Goal: Task Accomplishment & Management: Manage account settings

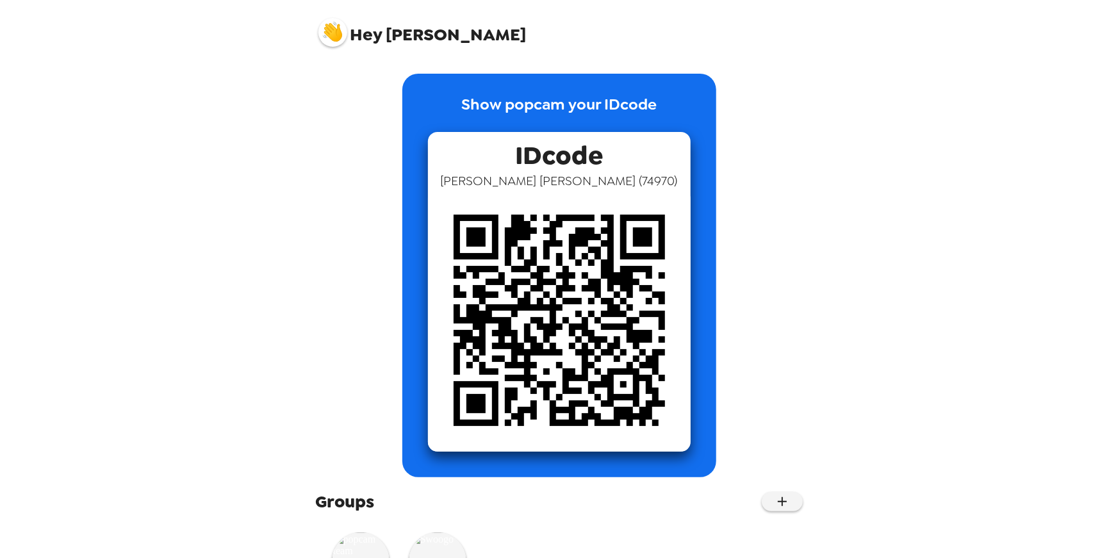
click at [339, 32] on img at bounding box center [332, 32] width 29 height 29
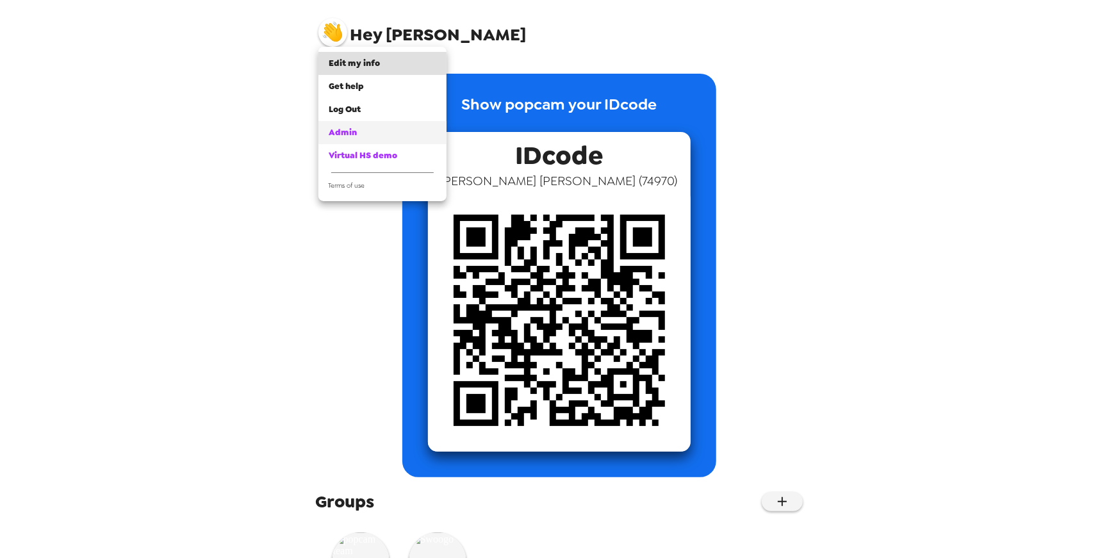
click at [345, 127] on span "Admin" at bounding box center [343, 132] width 28 height 11
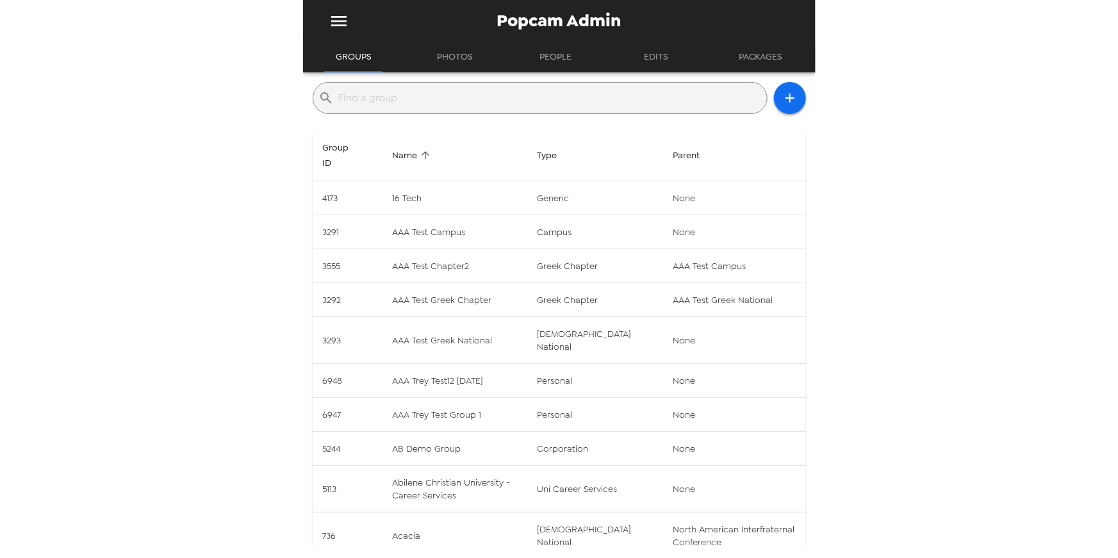
click at [426, 101] on input "text" at bounding box center [550, 98] width 423 height 20
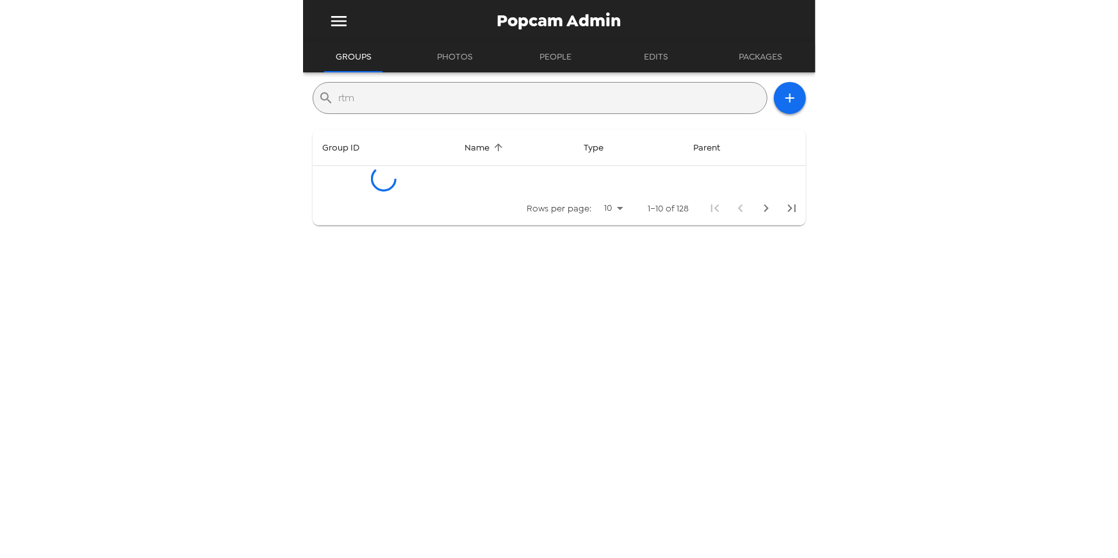
type input "rtm"
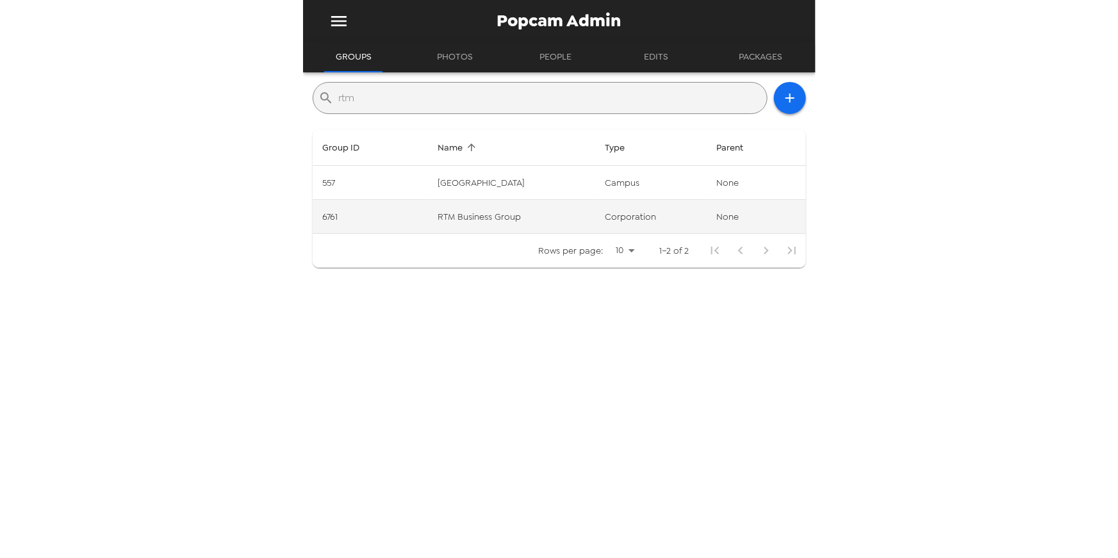
click at [425, 221] on td "6761" at bounding box center [370, 217] width 115 height 34
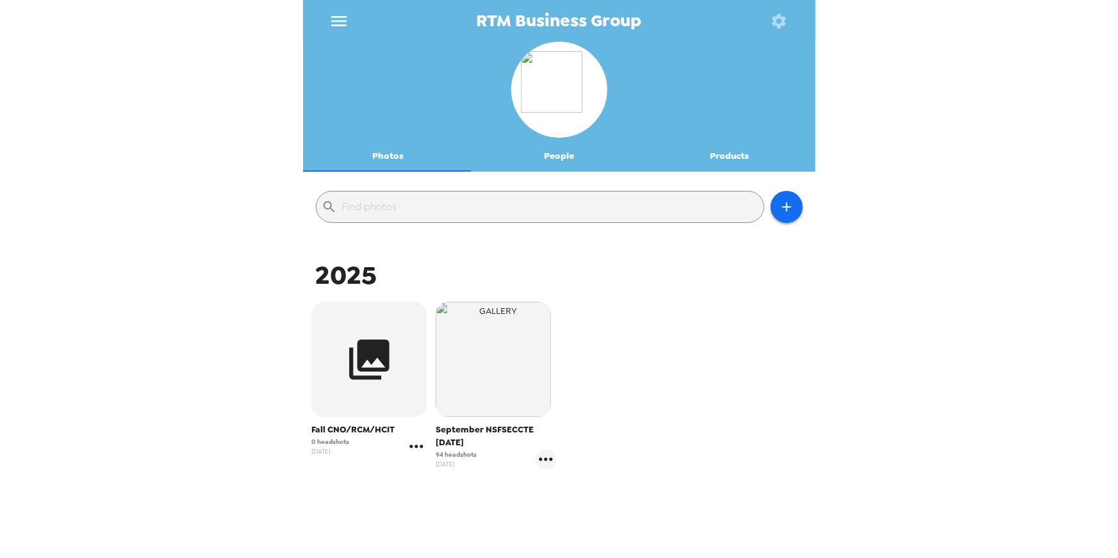
click at [414, 449] on icon "gallery menu" at bounding box center [416, 446] width 20 height 20
click at [435, 473] on div at bounding box center [427, 473] width 23 height 15
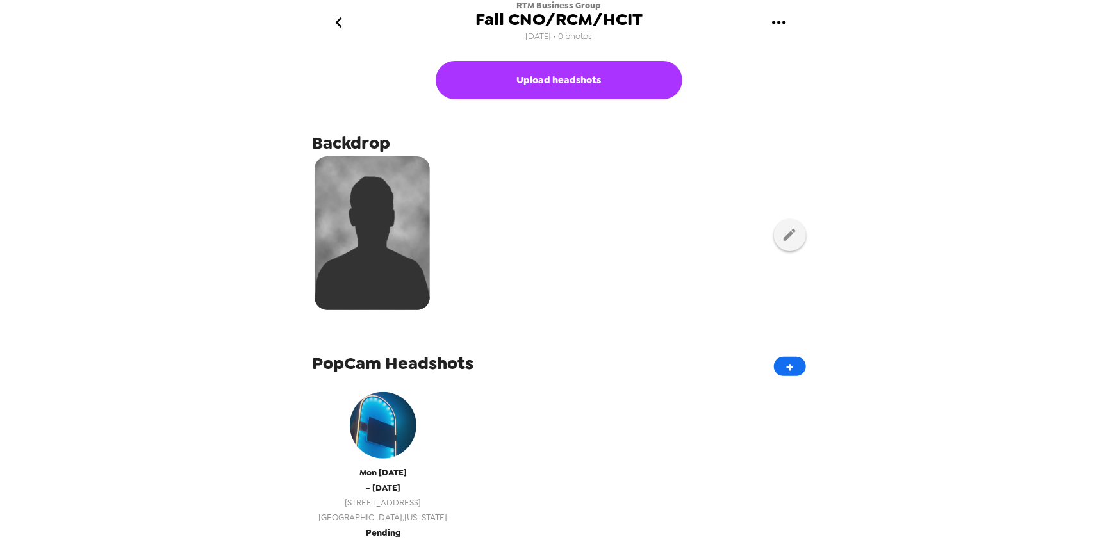
click at [367, 503] on span "400 Olive St" at bounding box center [383, 502] width 129 height 15
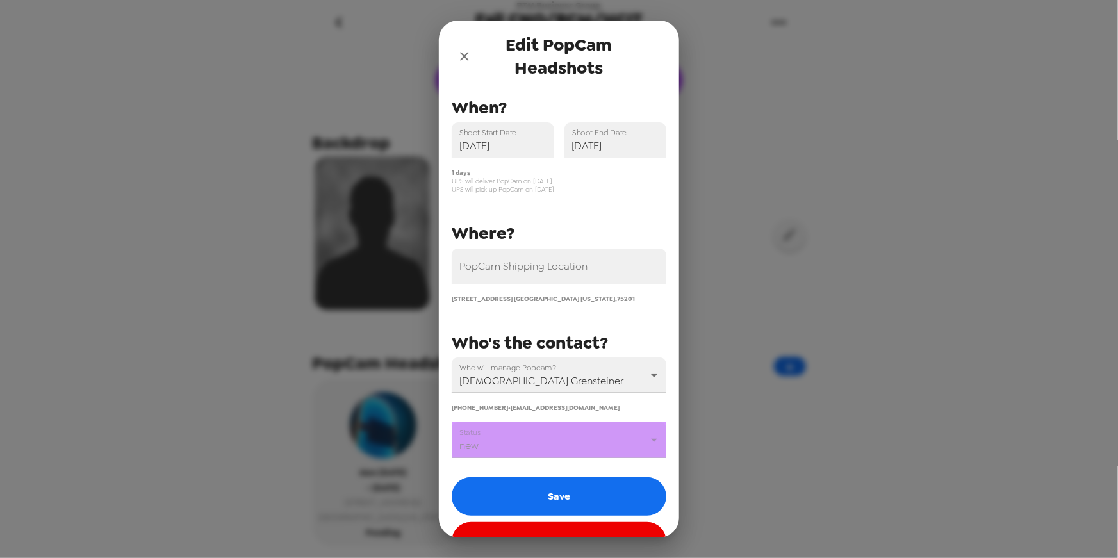
scroll to position [57, 0]
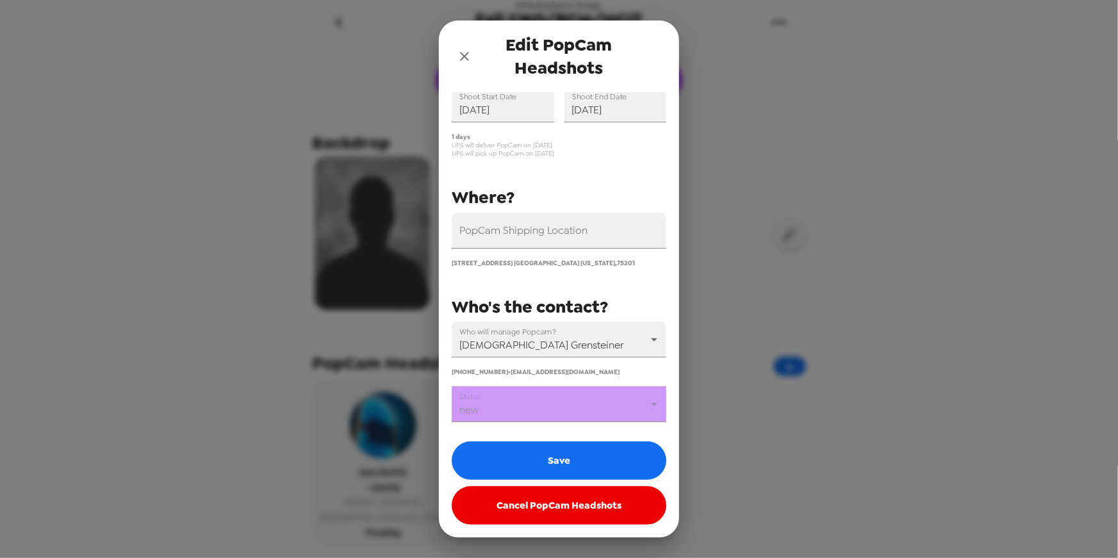
click at [572, 402] on body "RTM Business Group Fall CNO/RCM/HCIT 10/8/25 • 0 photos Upload headshots Backdr…" at bounding box center [559, 279] width 1118 height 558
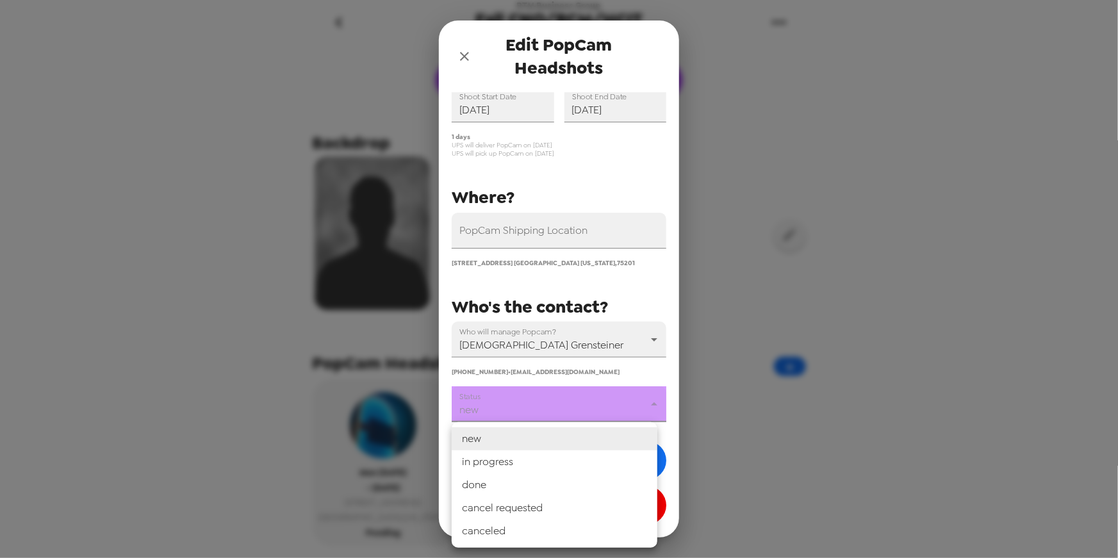
click at [642, 281] on div at bounding box center [559, 279] width 1118 height 558
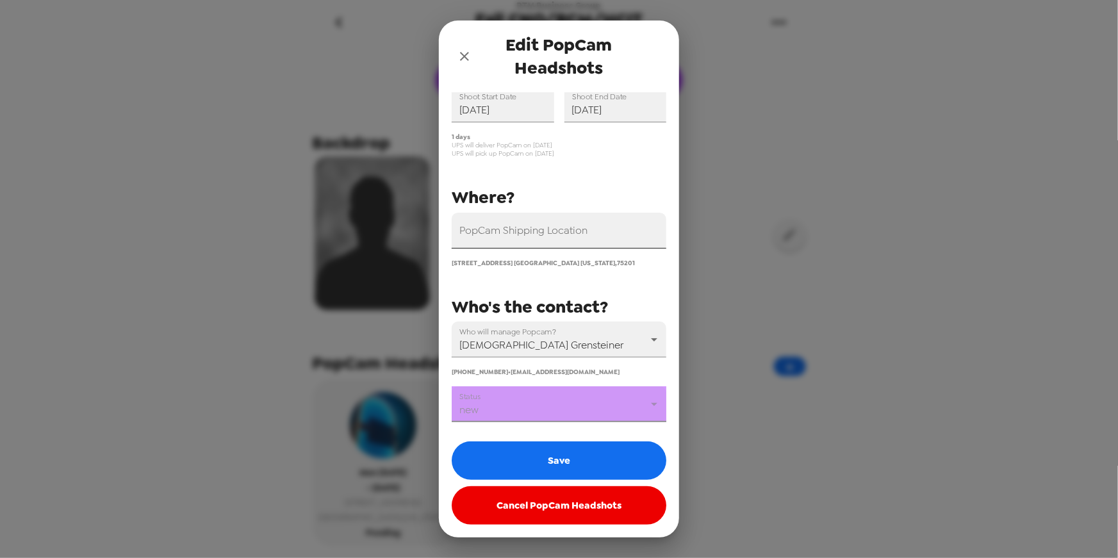
click at [622, 225] on input "PopCam Shipping Location" at bounding box center [558, 231] width 215 height 36
paste input "400 North Olive Street, Dallas, Texas, 75201"
type input "400 North Olive Street, Dallas, Texas, 75201"
click at [599, 179] on div "PopCam Shipping Location 400 North Olive Street, Dallas, Texas, 75201 400 Olive…" at bounding box center [553, 240] width 225 height 364
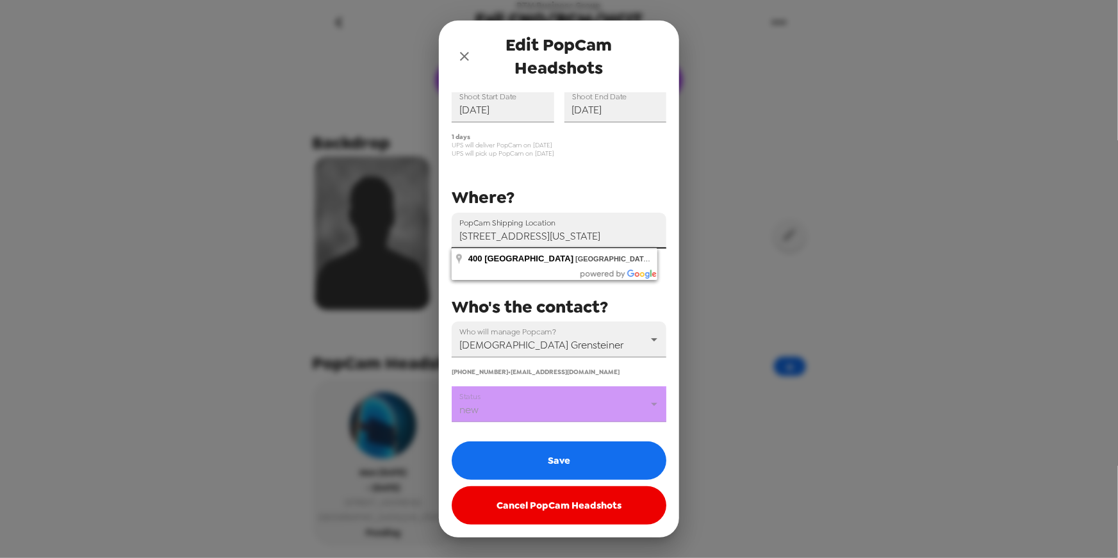
scroll to position [0, 0]
click at [598, 243] on input "400 North Olive Street, Dallas, Texas, 75201" at bounding box center [558, 231] width 215 height 36
click at [635, 168] on div "PopCam Shipping Location 400 North Olive Street, Dallas, Texas, 75201 400 Olive…" at bounding box center [553, 240] width 225 height 364
click at [462, 53] on icon "close" at bounding box center [464, 56] width 15 height 15
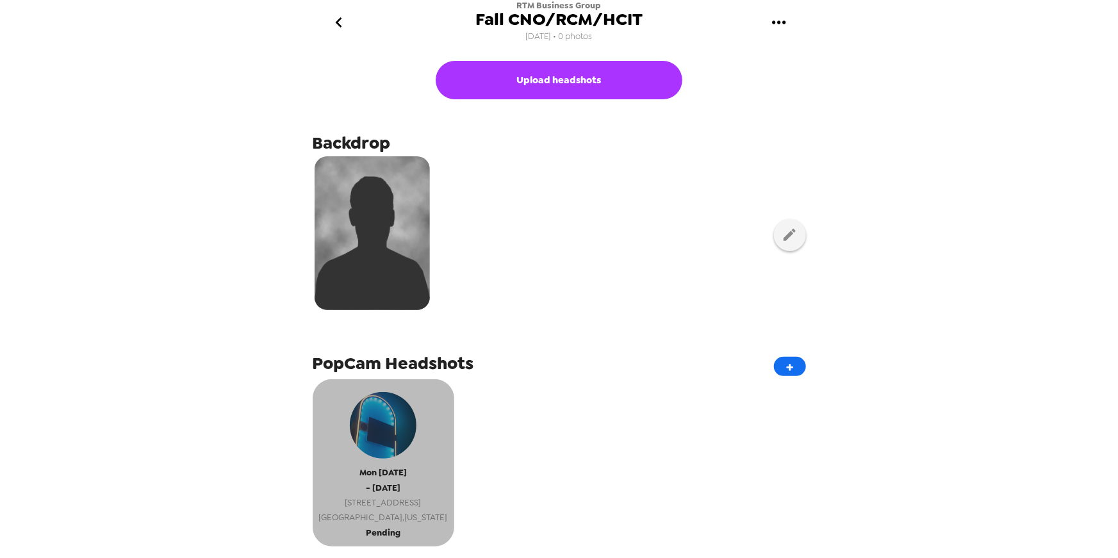
click at [386, 472] on span "Mon 10/27/25" at bounding box center [382, 472] width 47 height 15
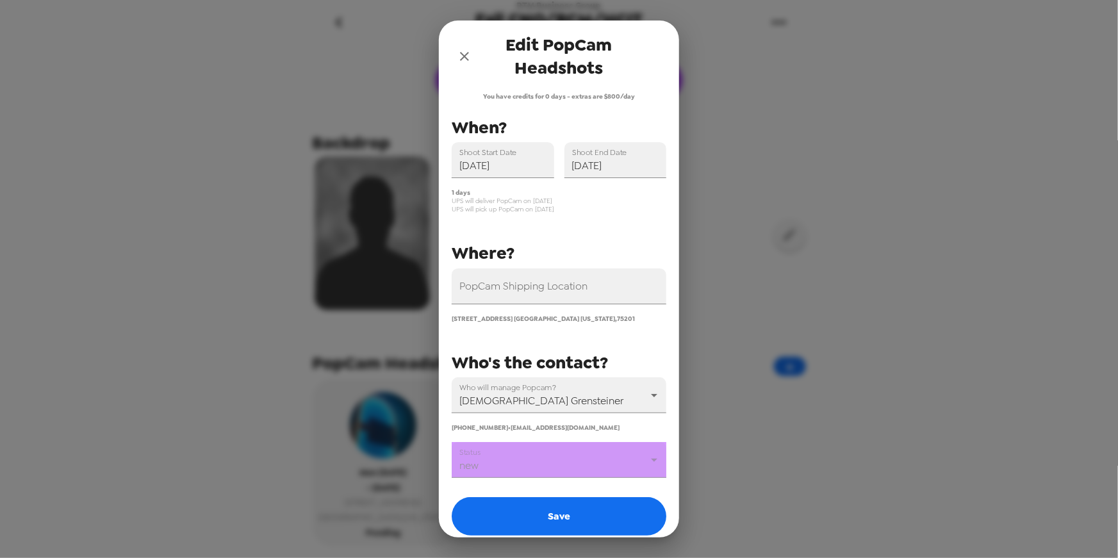
click at [589, 455] on body "RTM Business Group Fall CNO/RCM/HCIT 10/8/25 • 0 photos Upload headshots Backdr…" at bounding box center [559, 279] width 1118 height 558
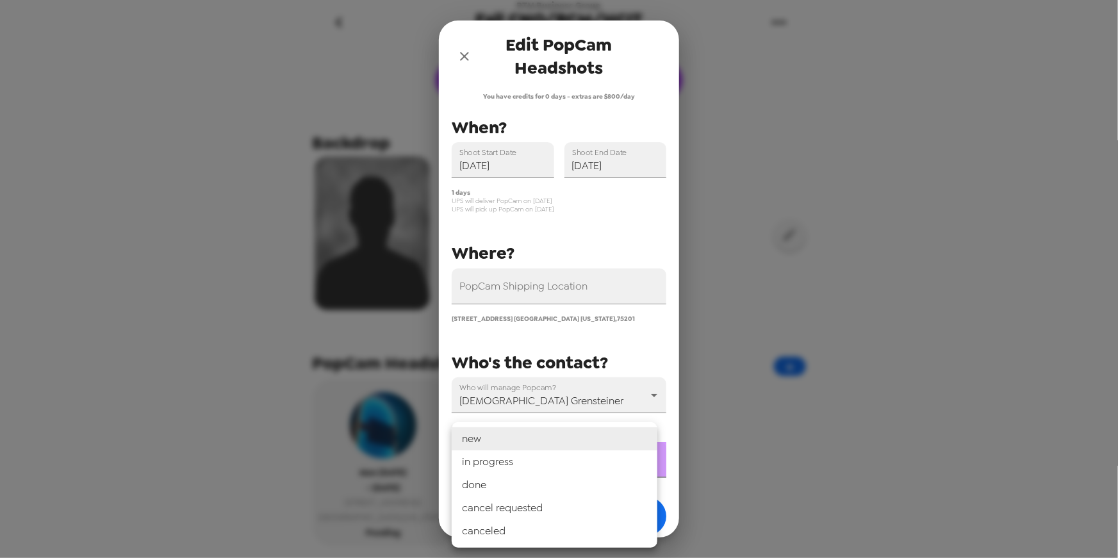
click at [156, 335] on div at bounding box center [559, 279] width 1118 height 558
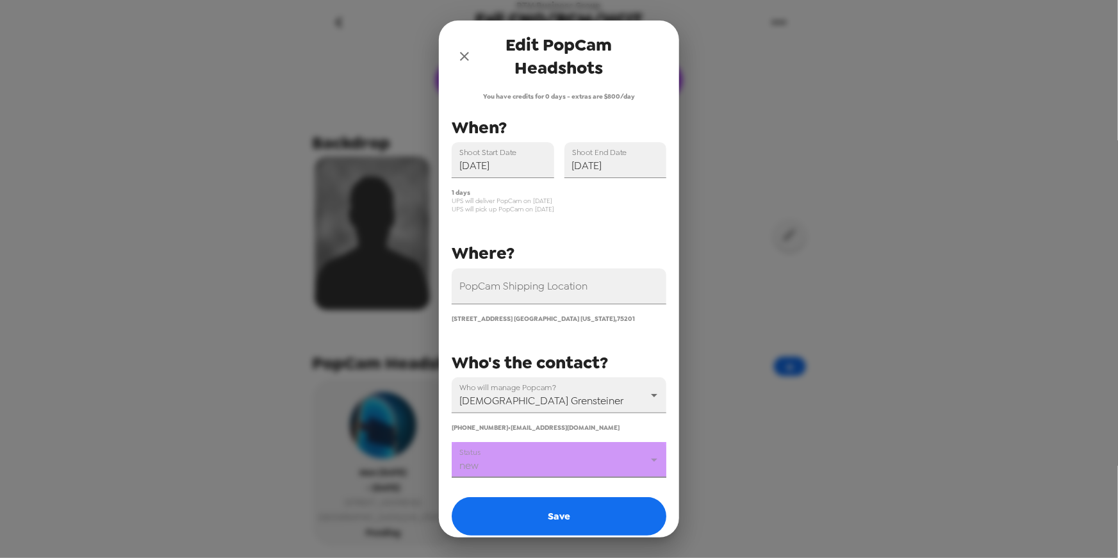
click at [465, 54] on icon "close" at bounding box center [464, 56] width 9 height 9
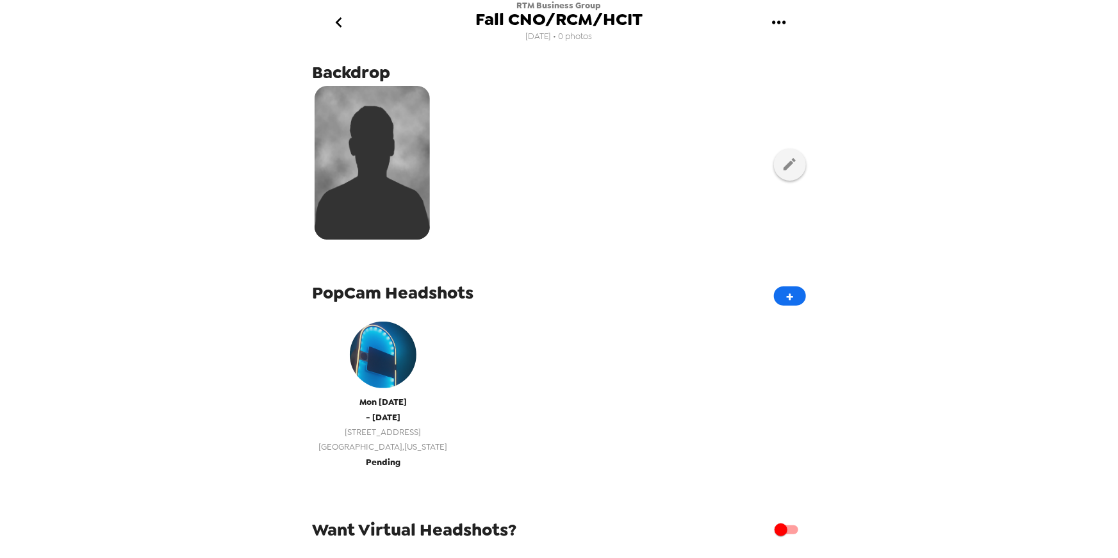
scroll to position [195, 0]
